Goal: Use online tool/utility: Utilize a website feature to perform a specific function

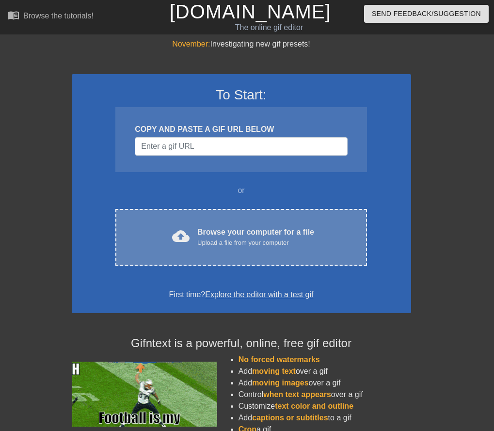
click at [233, 241] on div "Upload a file from your computer" at bounding box center [255, 243] width 117 height 10
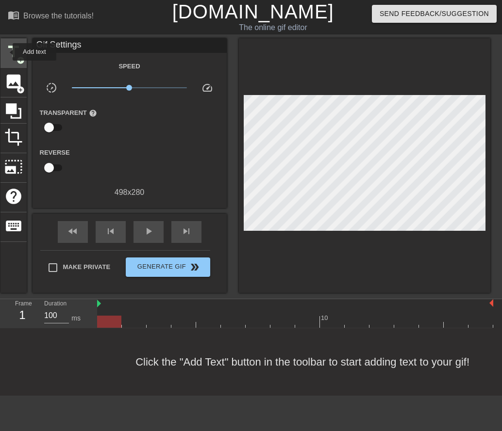
click at [6, 52] on span "title" at bounding box center [13, 52] width 18 height 18
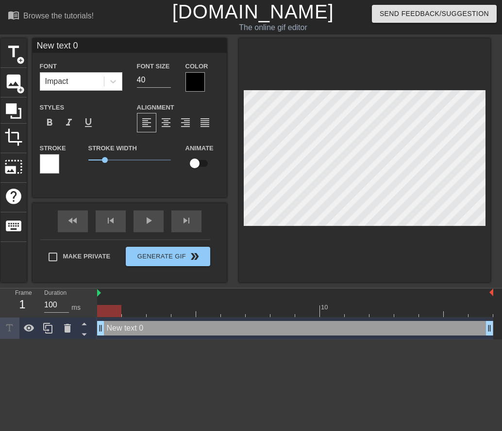
drag, startPoint x: 116, startPoint y: 42, endPoint x: -171, endPoint y: 42, distance: 287.2
click at [0, 42] on html "menu_book Browse the tutorials! [DOMAIN_NAME] The online gif editor Send Feedba…" at bounding box center [251, 170] width 502 height 340
type input "screenshots"
drag, startPoint x: 147, startPoint y: 81, endPoint x: 99, endPoint y: 84, distance: 48.2
click at [99, 84] on div "Font Impact Font Size 40 Color" at bounding box center [130, 76] width 194 height 32
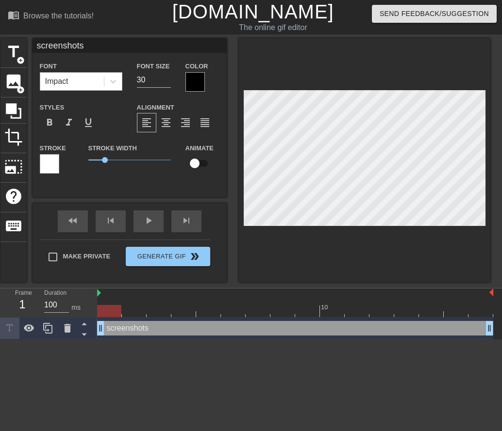
drag, startPoint x: 149, startPoint y: 82, endPoint x: 50, endPoint y: 72, distance: 99.5
click at [50, 72] on div "Font Impact Font Size 30 Color" at bounding box center [130, 76] width 194 height 32
type input "25"
drag, startPoint x: 141, startPoint y: 79, endPoint x: 42, endPoint y: 76, distance: 99.0
click at [30, 78] on div "title add_circle image add_circle crop photo_size_select_large help keyboard sc…" at bounding box center [245, 160] width 490 height 244
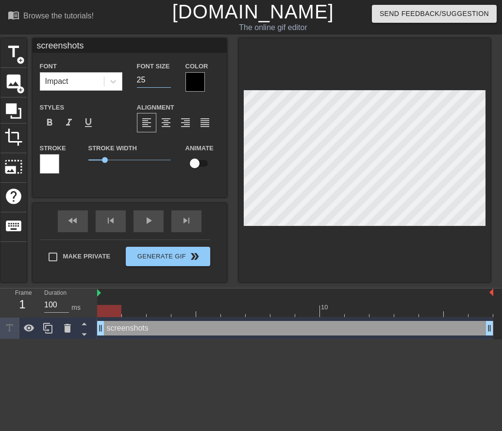
drag, startPoint x: 152, startPoint y: 82, endPoint x: 144, endPoint y: 80, distance: 8.1
click at [68, 82] on div "Font Impact Font Size 25 Color" at bounding box center [130, 76] width 194 height 32
type input "20"
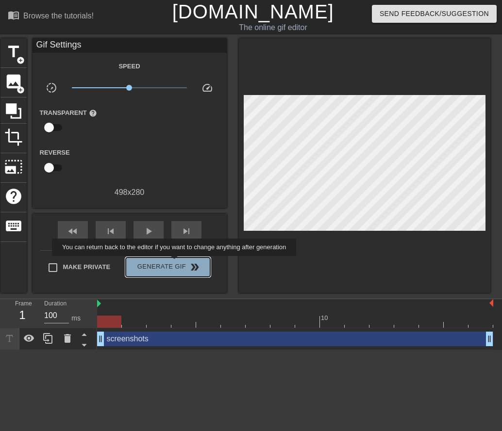
click at [175, 263] on span "Generate Gif double_arrow" at bounding box center [168, 268] width 76 height 12
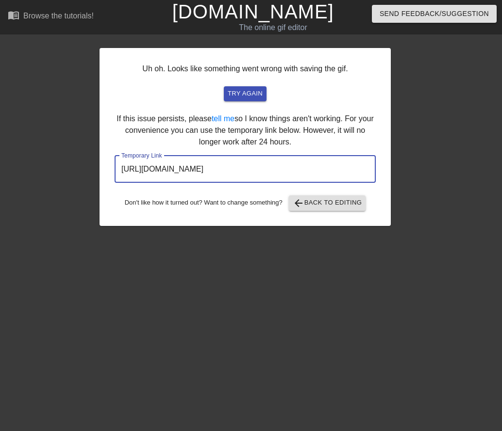
click at [247, 163] on input "[URL][DOMAIN_NAME]" at bounding box center [245, 169] width 261 height 27
click at [250, 168] on input "[URL][DOMAIN_NAME]" at bounding box center [245, 169] width 261 height 27
